Goal: Communication & Community: Answer question/provide support

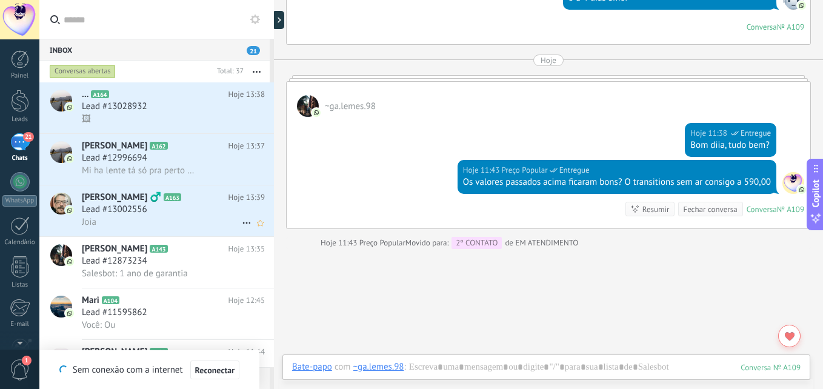
scroll to position [55, 0]
drag, startPoint x: 166, startPoint y: 202, endPoint x: 241, endPoint y: 234, distance: 81.2
click at [166, 202] on h2 "[PERSON_NAME] ‍♂️ A163" at bounding box center [155, 198] width 147 height 12
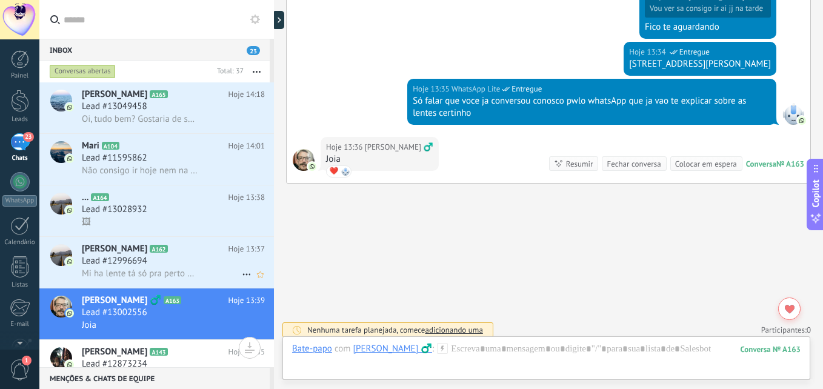
scroll to position [728, 0]
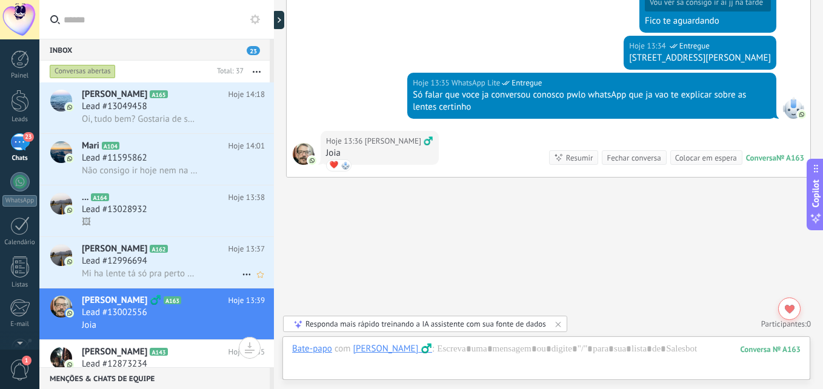
click at [203, 239] on div "[PERSON_NAME] A162 Hoje 13:37 Lead #12996694 Mi ha lente tá só pra perto e ele …" at bounding box center [178, 262] width 192 height 51
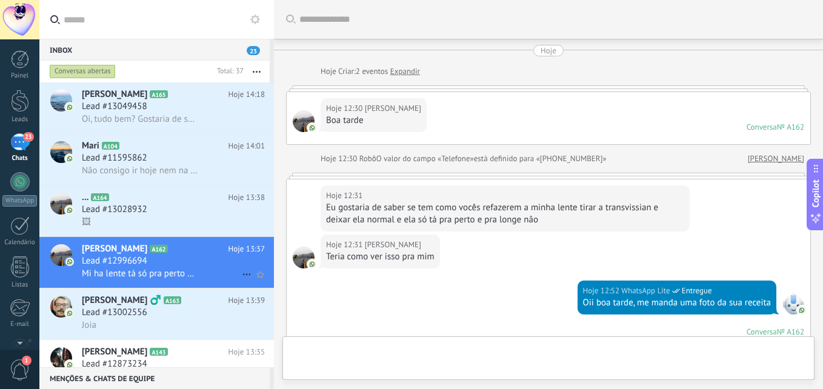
scroll to position [377, 0]
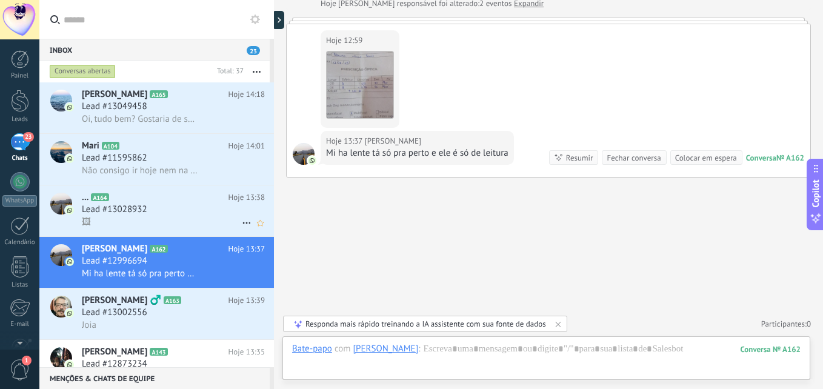
click at [180, 212] on div "Lead #13028932" at bounding box center [173, 210] width 183 height 12
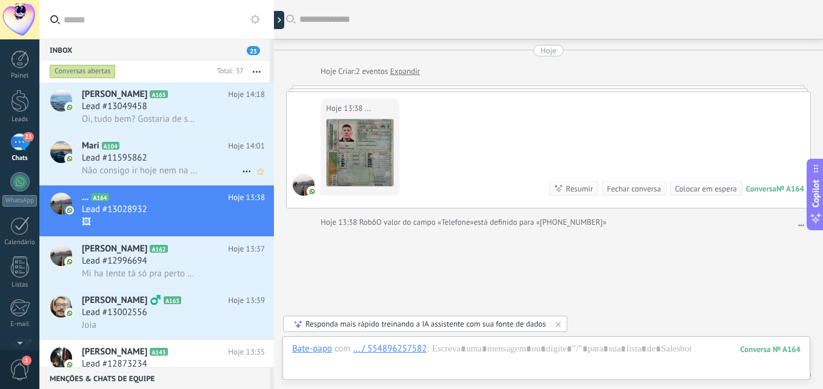
click at [127, 150] on icon at bounding box center [129, 146] width 12 height 12
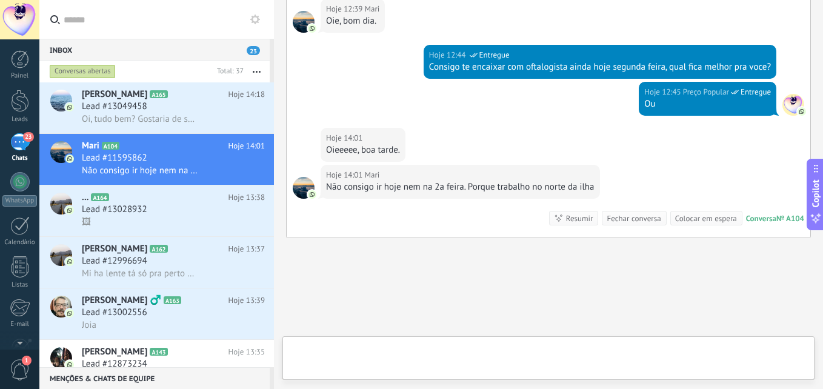
scroll to position [1875, 0]
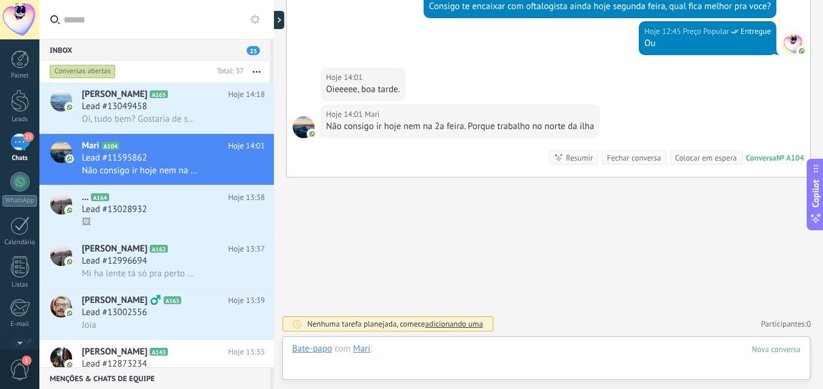
click at [476, 352] on div at bounding box center [546, 361] width 509 height 36
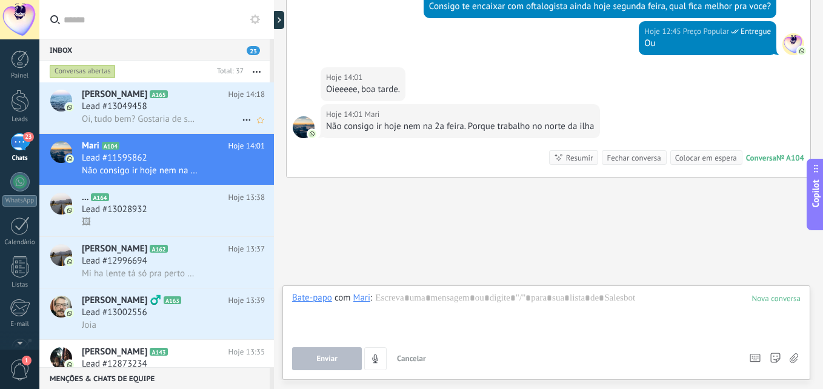
click at [184, 118] on span "Oi, tudo bem? Gostaria de saber se vocês fazem a medição da DNP (Distância Naso…" at bounding box center [140, 119] width 116 height 12
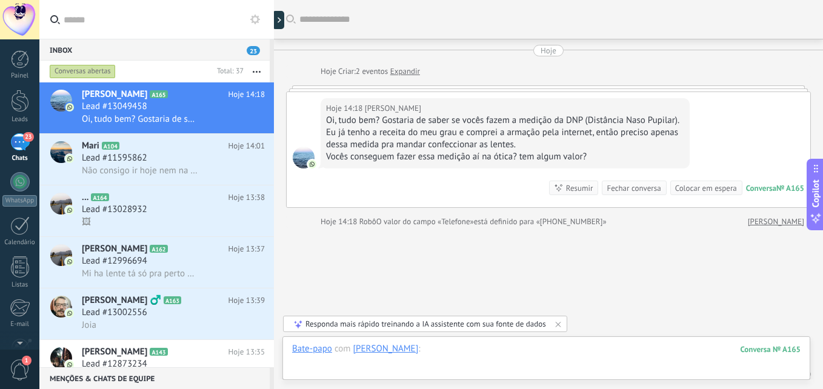
click at [469, 352] on div at bounding box center [546, 361] width 509 height 36
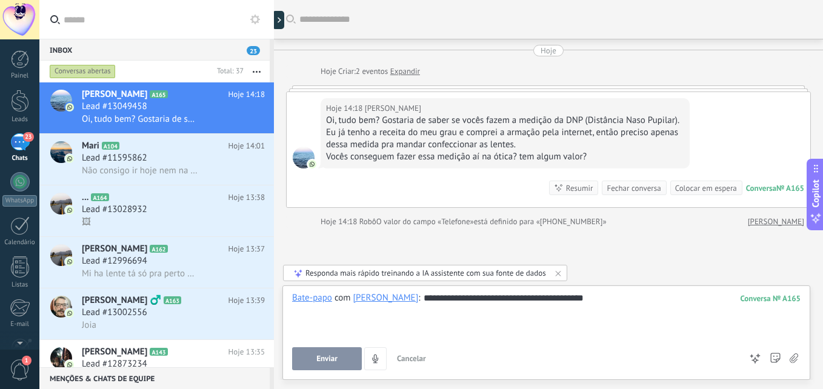
click at [341, 357] on button "Enviar" at bounding box center [327, 358] width 70 height 23
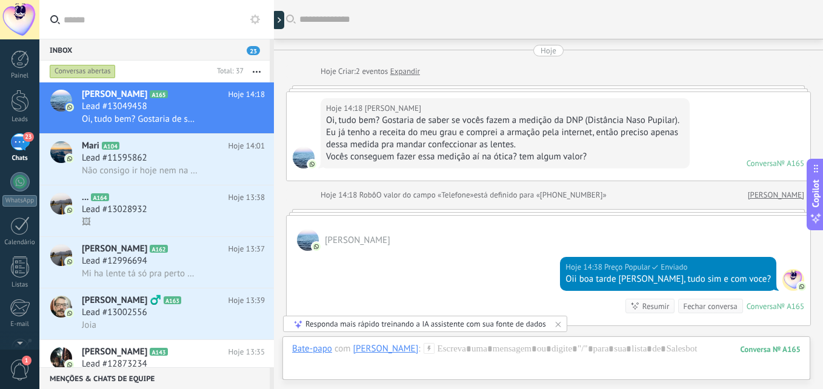
scroll to position [16, 0]
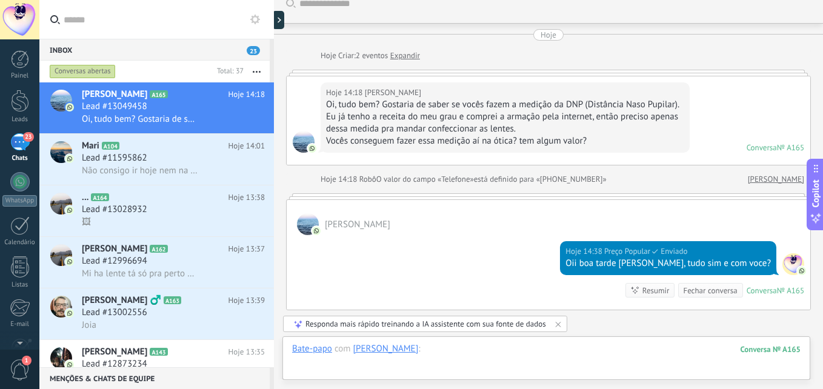
click at [561, 349] on div at bounding box center [546, 361] width 509 height 36
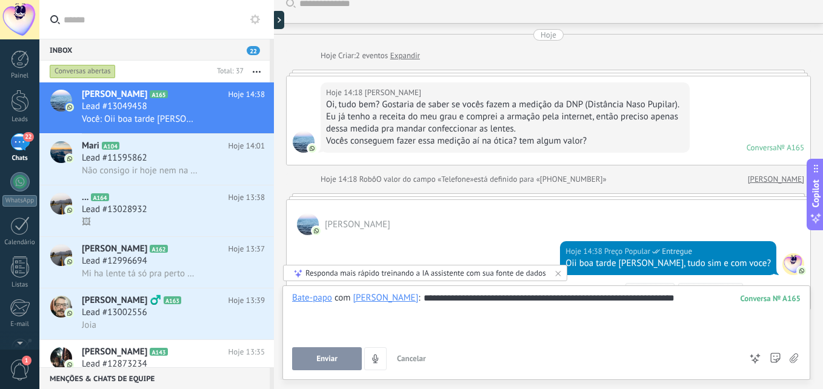
click at [331, 360] on span "Enviar" at bounding box center [326, 359] width 21 height 8
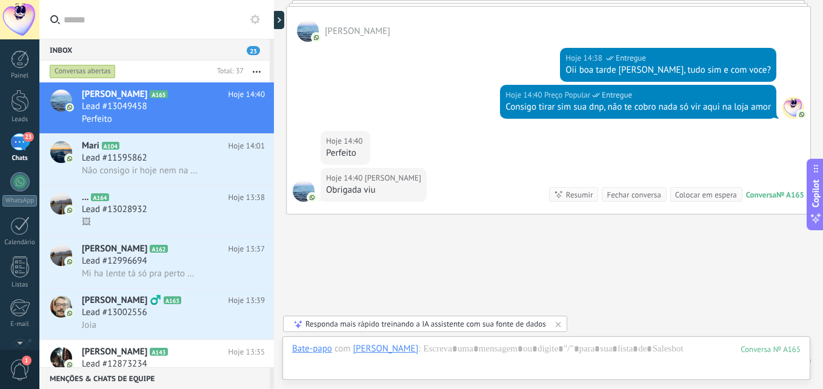
scroll to position [246, 0]
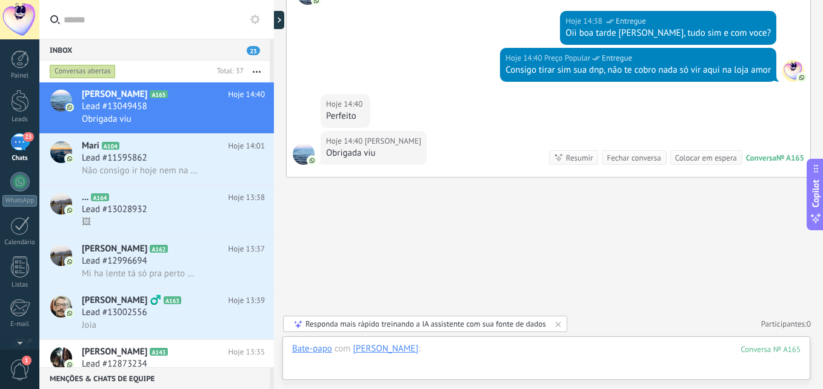
click at [478, 360] on div at bounding box center [546, 361] width 509 height 36
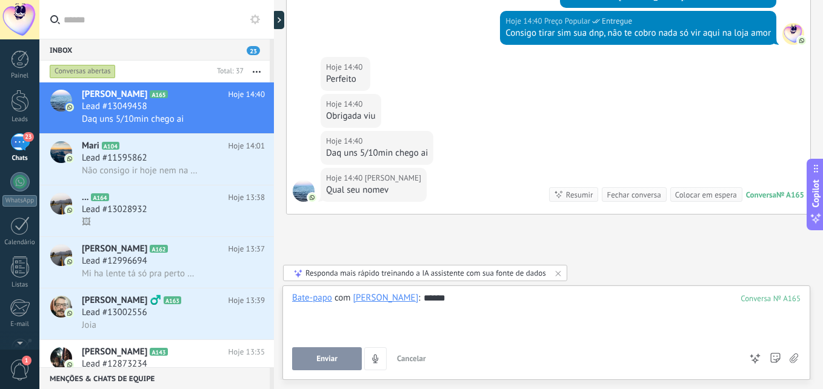
scroll to position [320, 0]
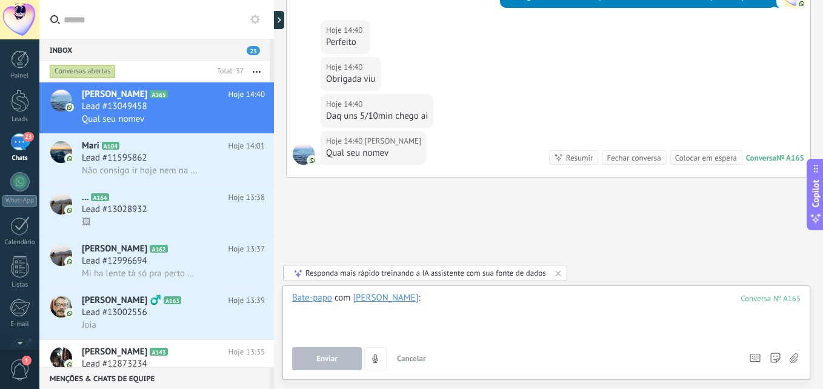
click at [472, 306] on div at bounding box center [546, 315] width 509 height 46
click at [340, 361] on button "Enviar" at bounding box center [327, 358] width 70 height 23
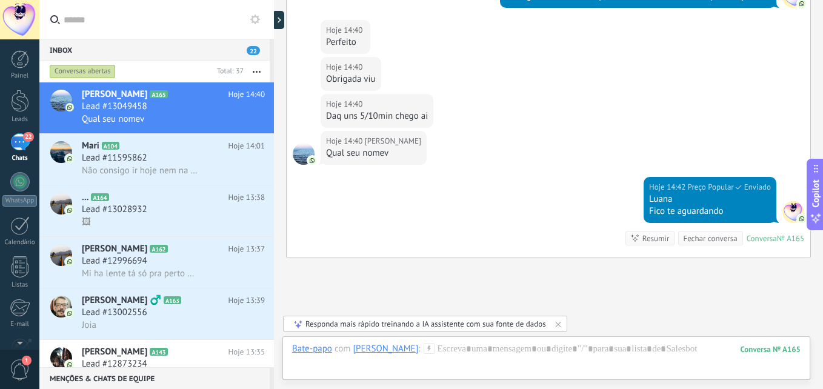
scroll to position [401, 0]
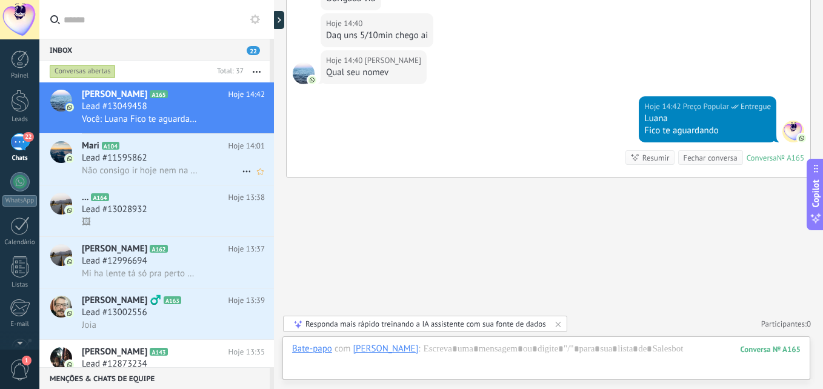
click at [164, 159] on div "Lead #11595862" at bounding box center [173, 158] width 183 height 12
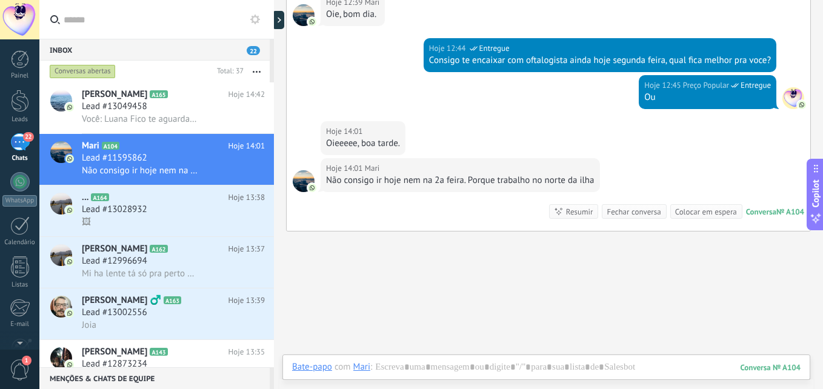
scroll to position [1875, 0]
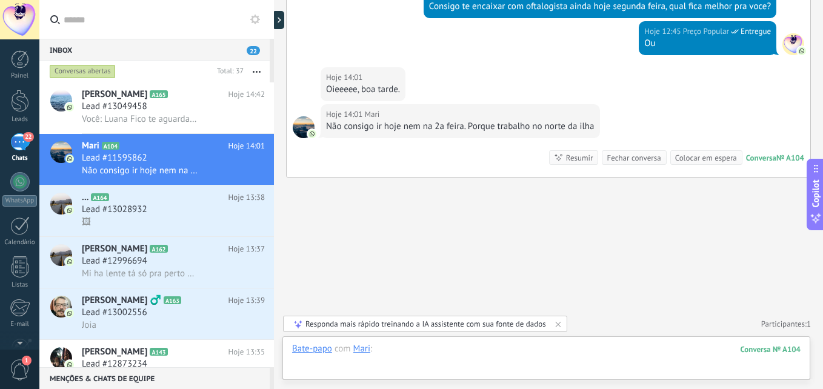
click at [484, 346] on div at bounding box center [546, 361] width 509 height 36
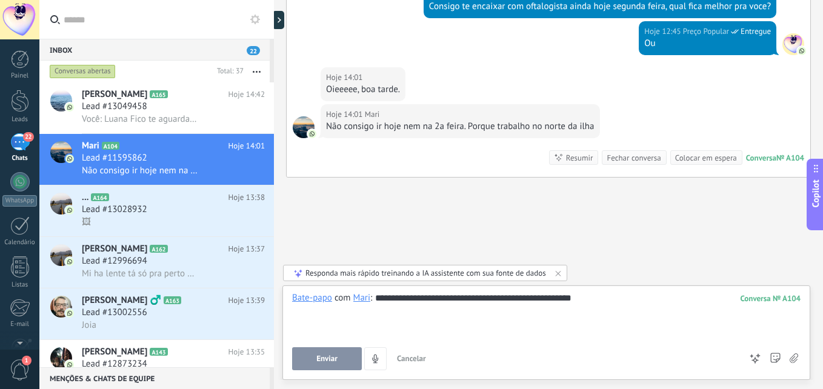
click at [343, 360] on button "Enviar" at bounding box center [327, 358] width 70 height 23
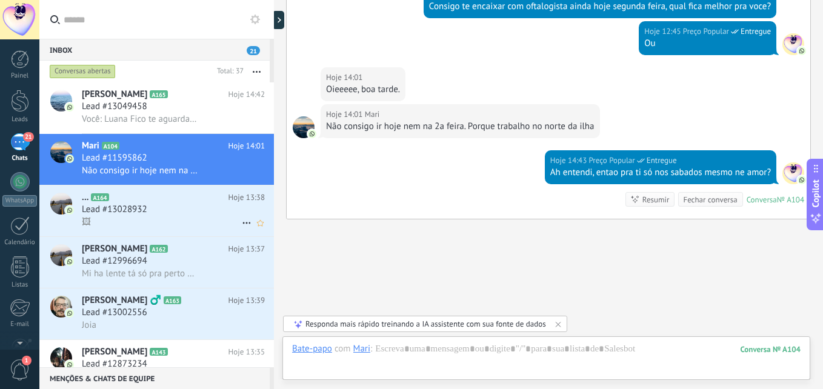
scroll to position [1917, 0]
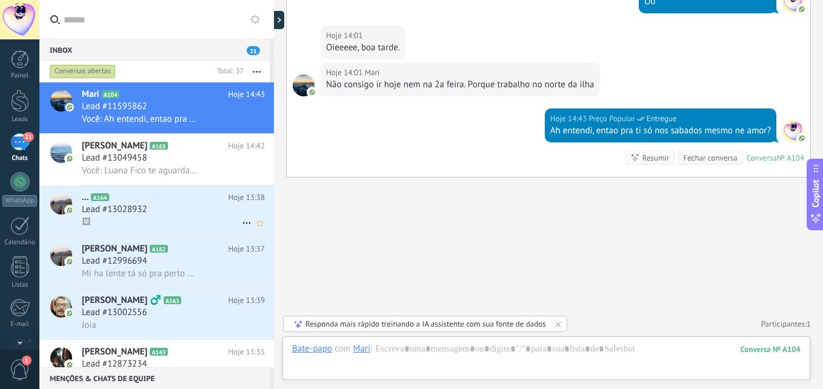
click at [152, 215] on h3 "Lead #13028932" at bounding box center [118, 210] width 72 height 12
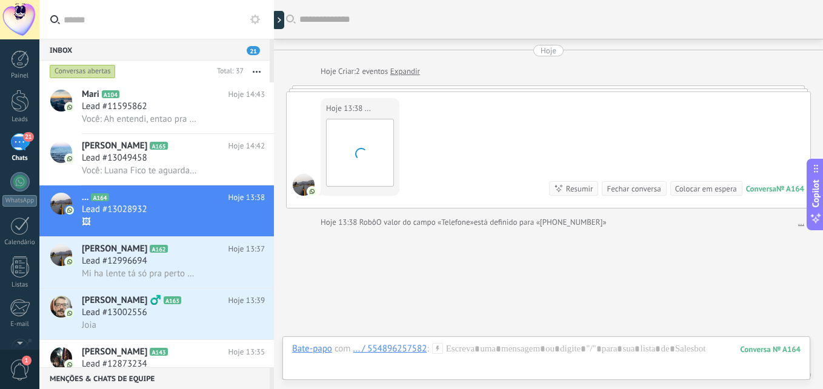
scroll to position [51, 0]
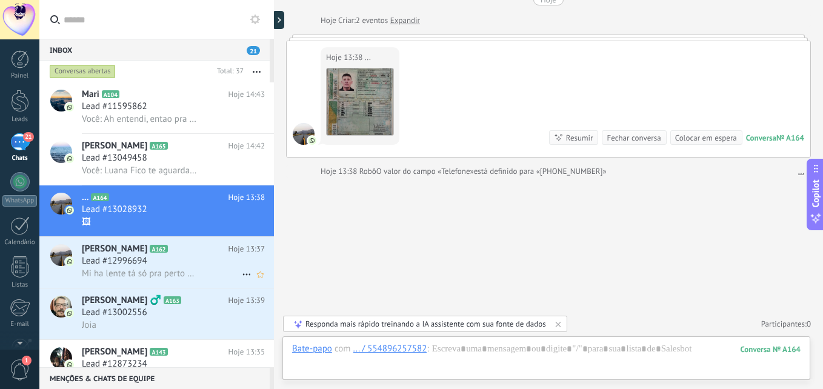
click at [151, 278] on span "Mi ha lente tá só pra perto e ele é só de leitura" at bounding box center [140, 274] width 116 height 12
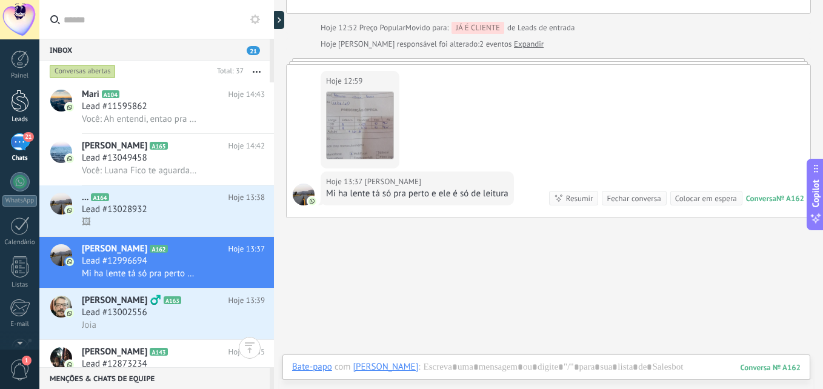
click at [23, 102] on div at bounding box center [20, 101] width 18 height 22
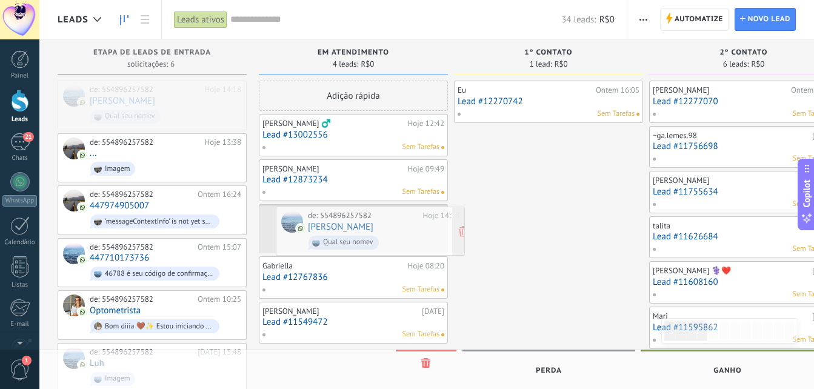
drag, startPoint x: 147, startPoint y: 96, endPoint x: 366, endPoint y: 223, distance: 252.1
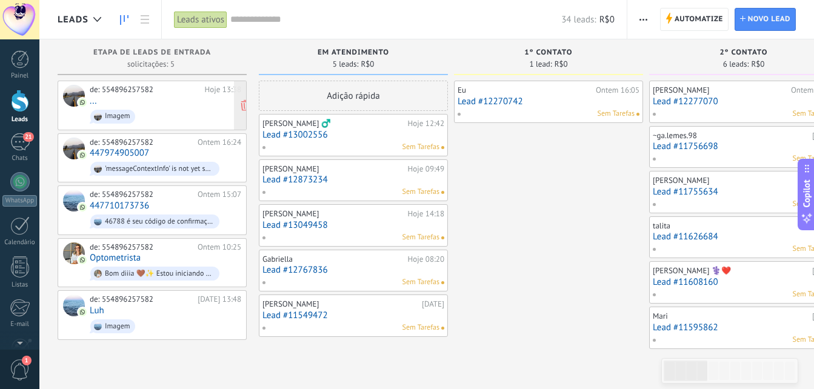
click at [102, 93] on div "de: 554896257582" at bounding box center [145, 90] width 111 height 10
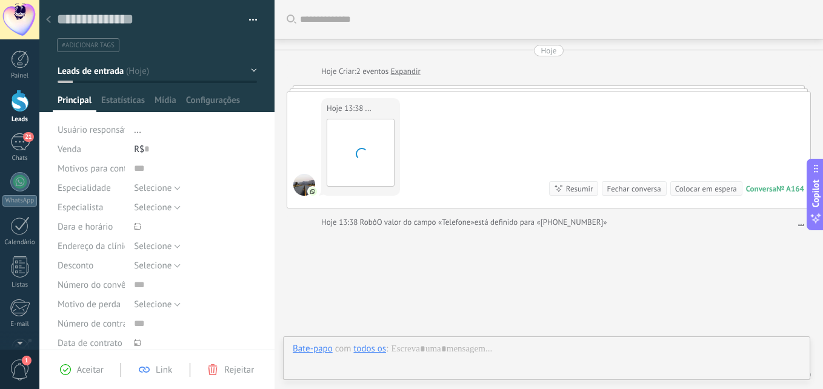
scroll to position [51, 0]
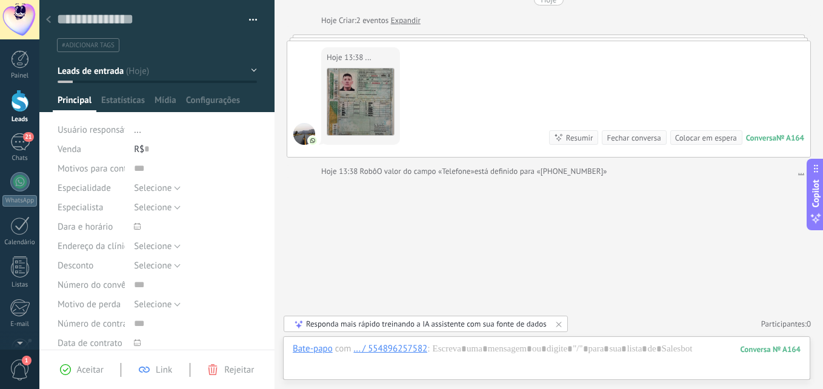
click at [50, 15] on div at bounding box center [48, 20] width 17 height 24
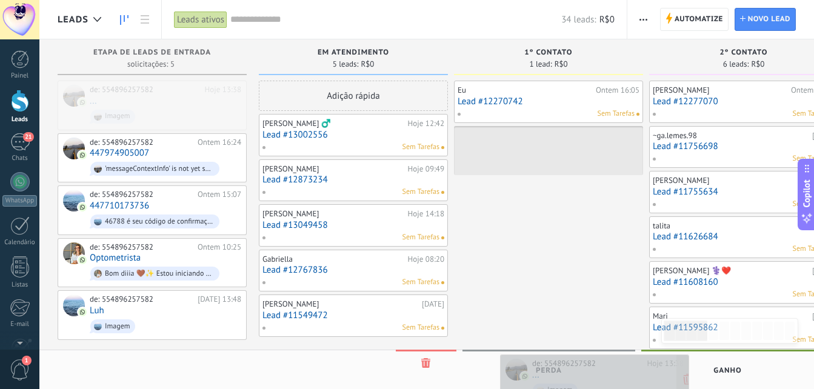
drag, startPoint x: 110, startPoint y: 98, endPoint x: 553, endPoint y: 372, distance: 520.6
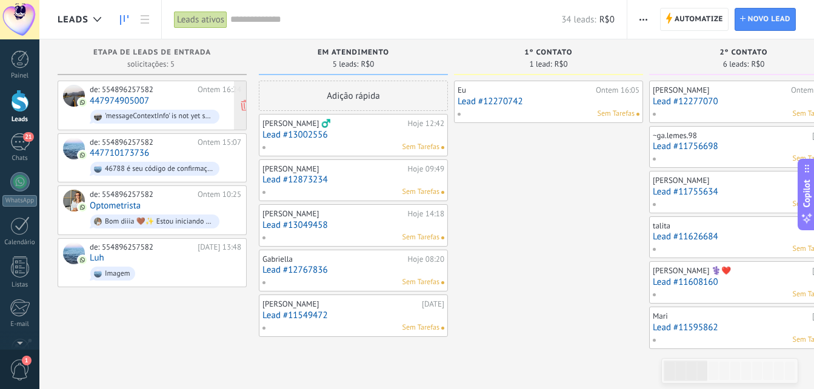
click at [184, 101] on div "de: 554896257582 Ontem 16:24 447974905007 'messageContextInfo' is not yet suppo…" at bounding box center [166, 105] width 152 height 41
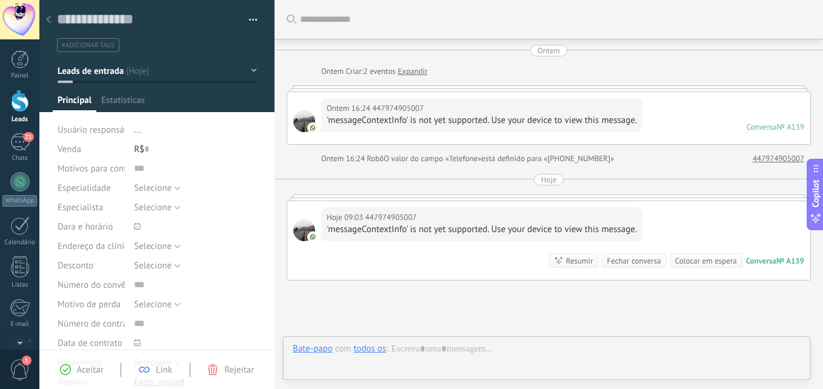
type textarea "**********"
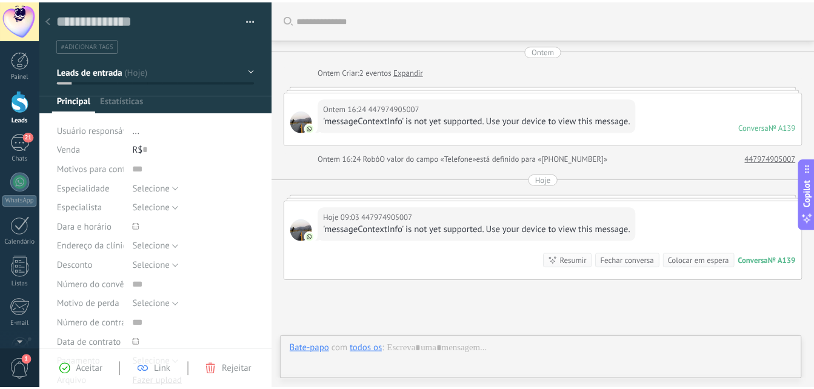
scroll to position [103, 0]
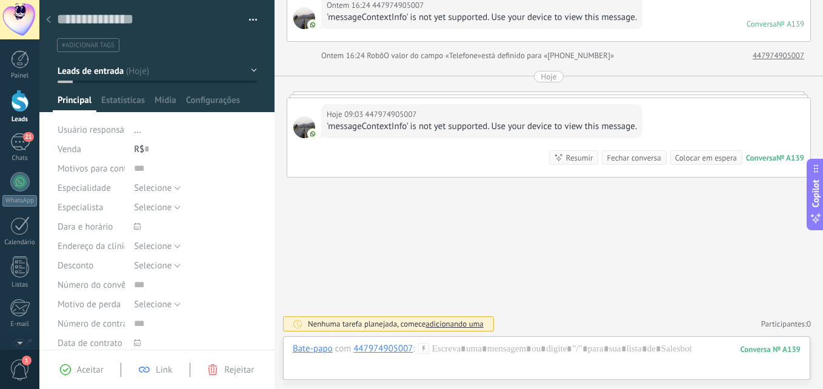
click at [49, 15] on div at bounding box center [48, 20] width 17 height 24
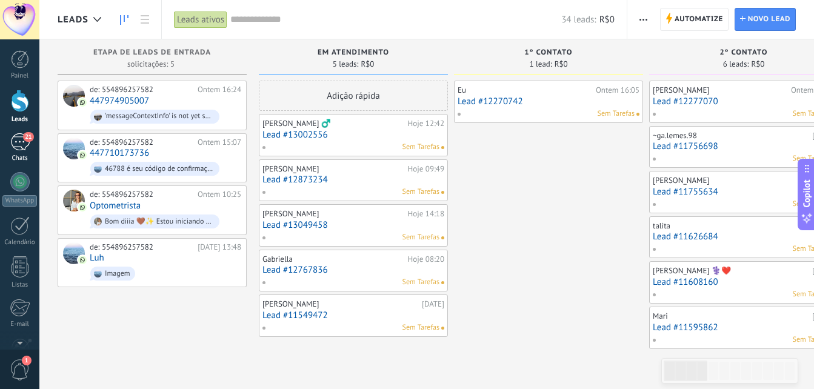
click at [23, 136] on span "21" at bounding box center [28, 137] width 10 height 10
